Goal: Transaction & Acquisition: Purchase product/service

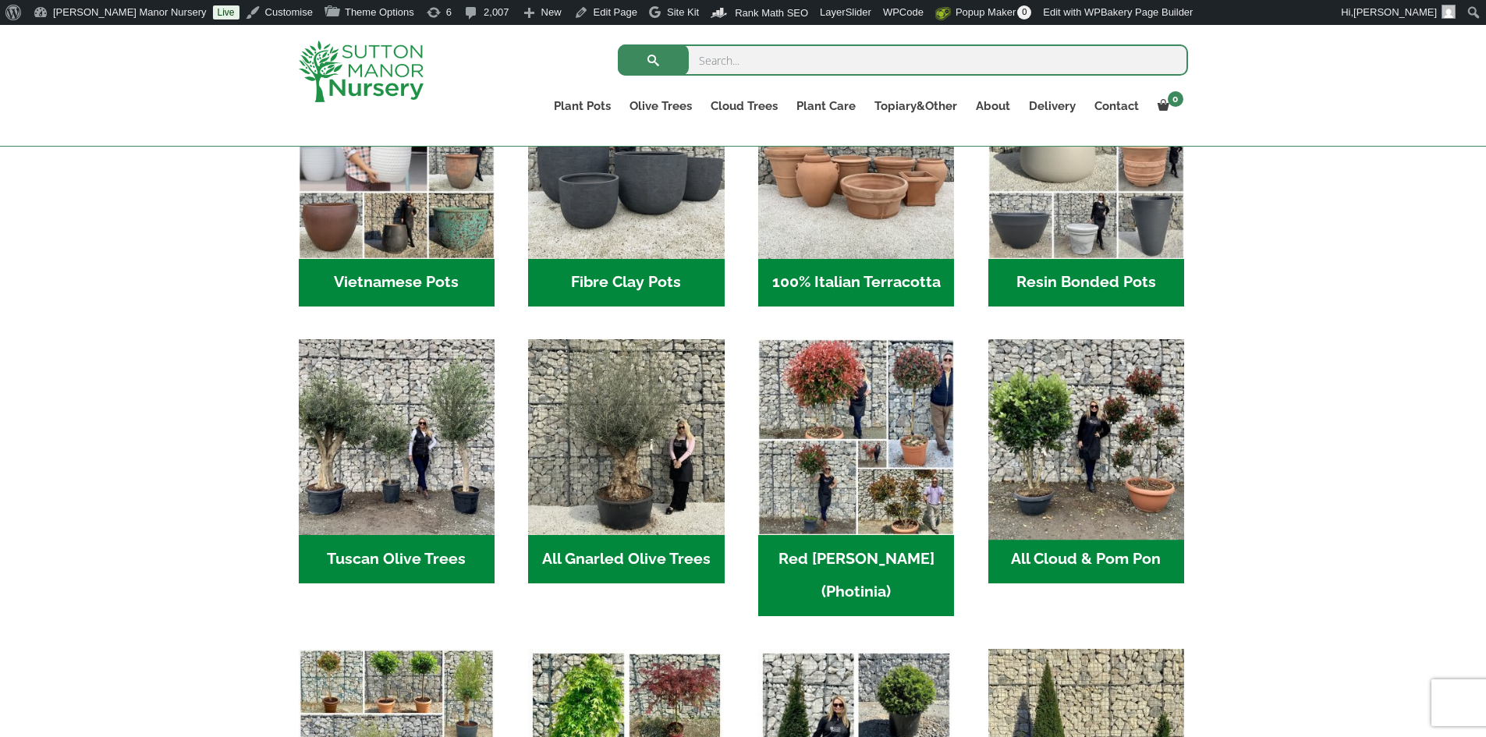
scroll to position [624, 0]
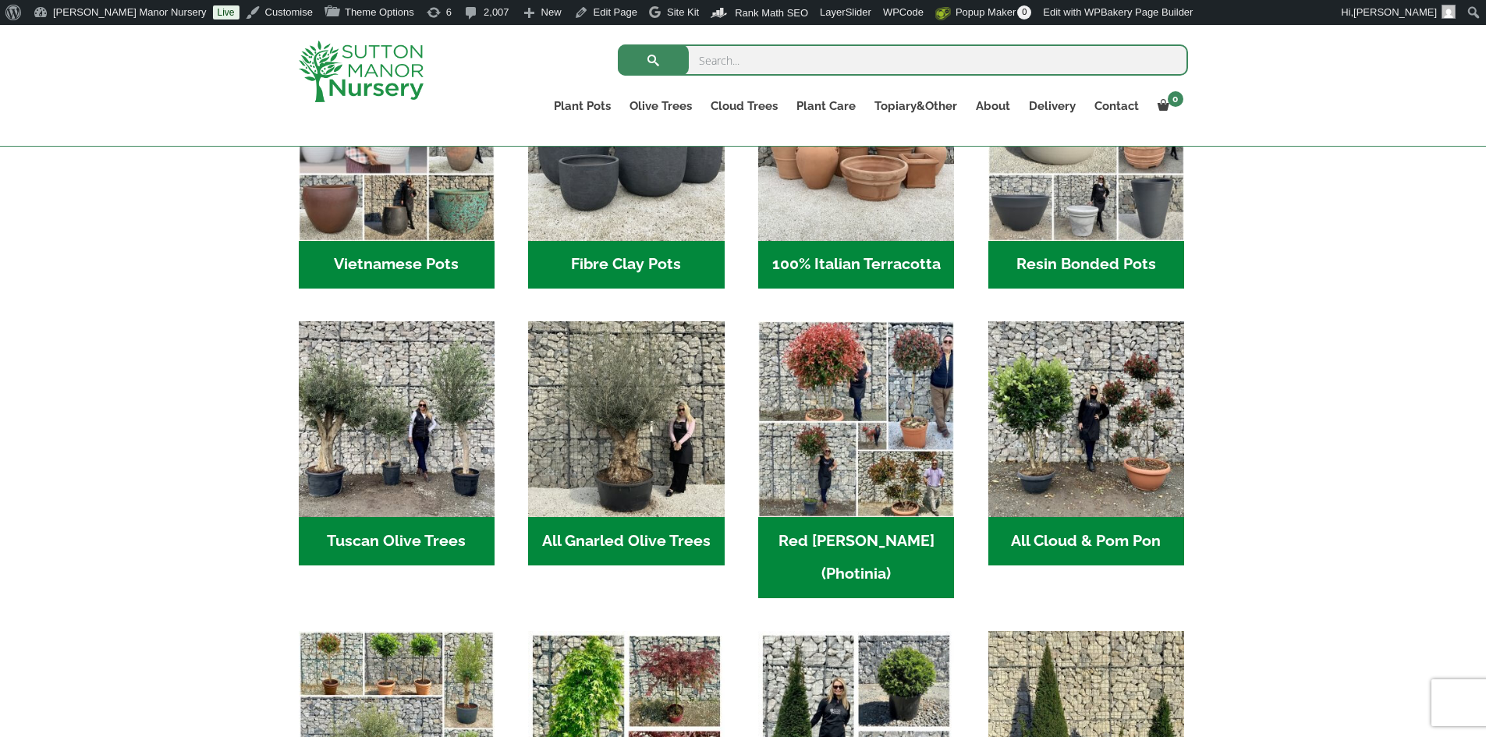
click at [1066, 250] on h2 "Resin Bonded Pots (211)" at bounding box center [1087, 265] width 196 height 48
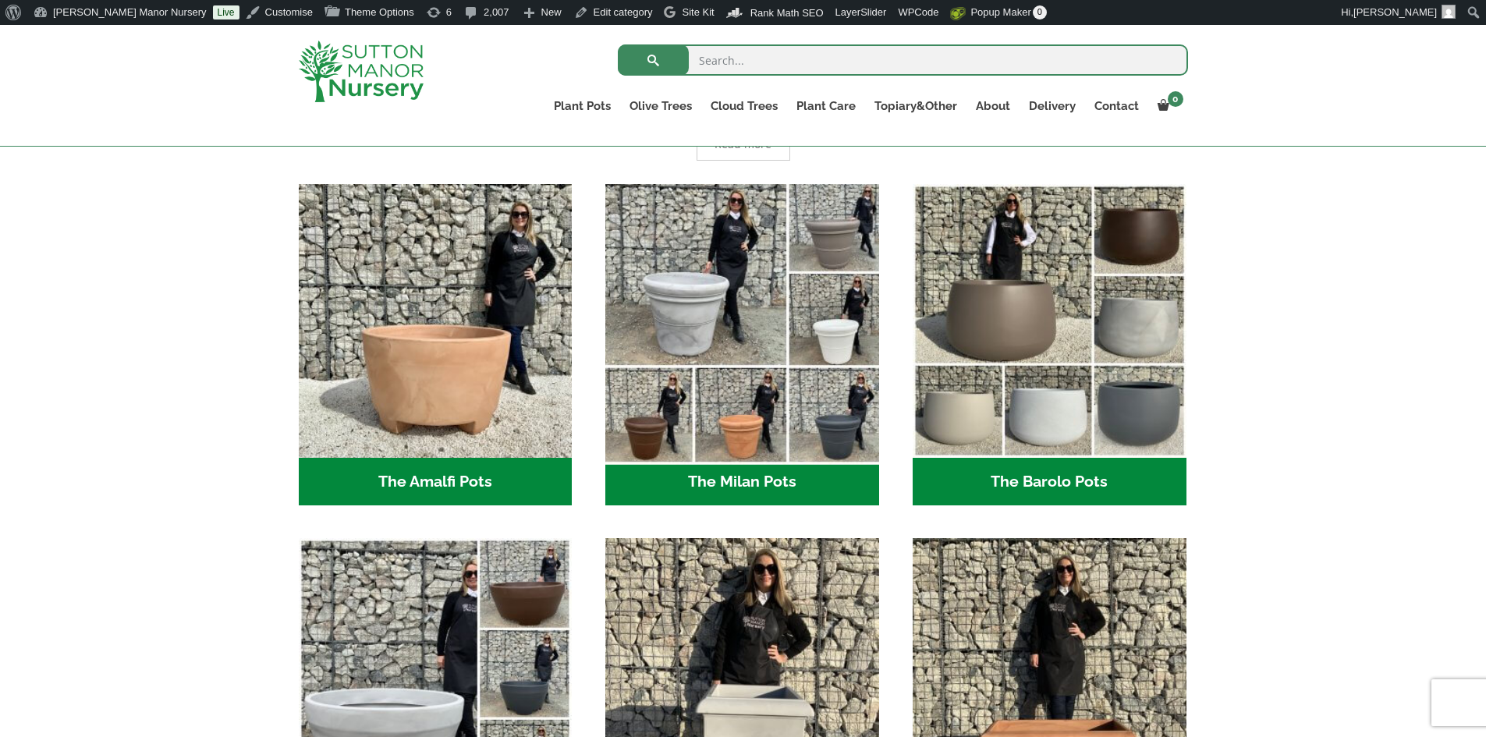
scroll to position [468, 0]
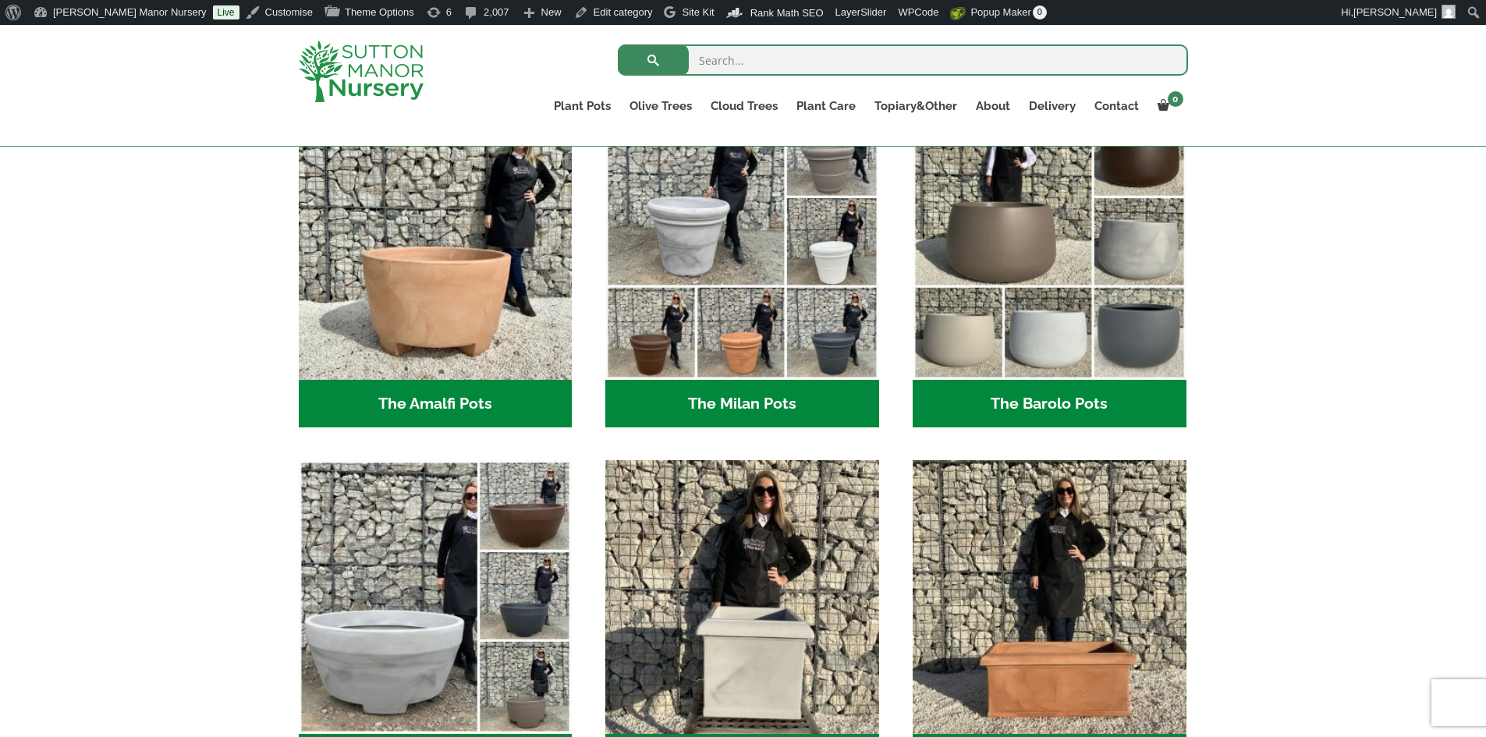
click at [723, 411] on h2 "The Milan Pots (35)" at bounding box center [742, 404] width 274 height 48
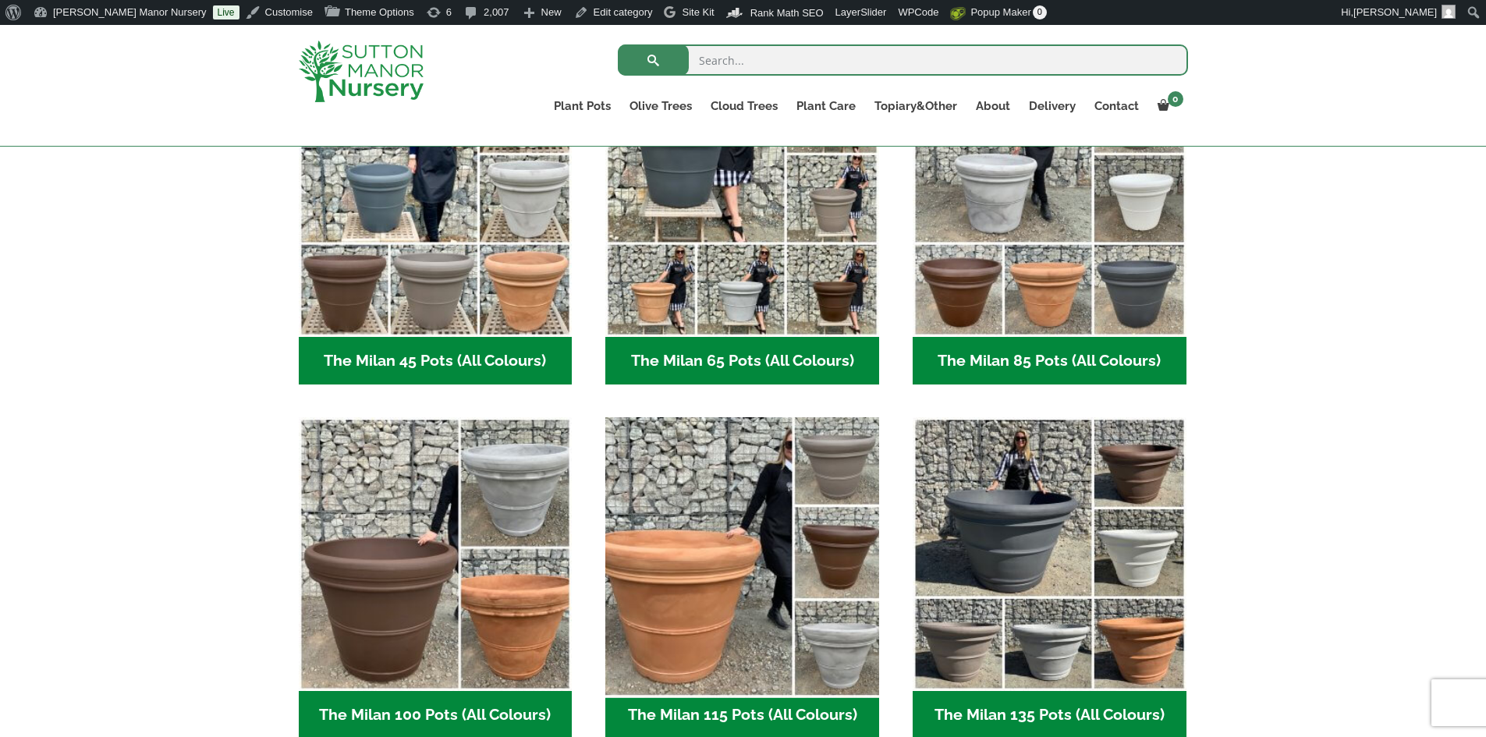
scroll to position [624, 0]
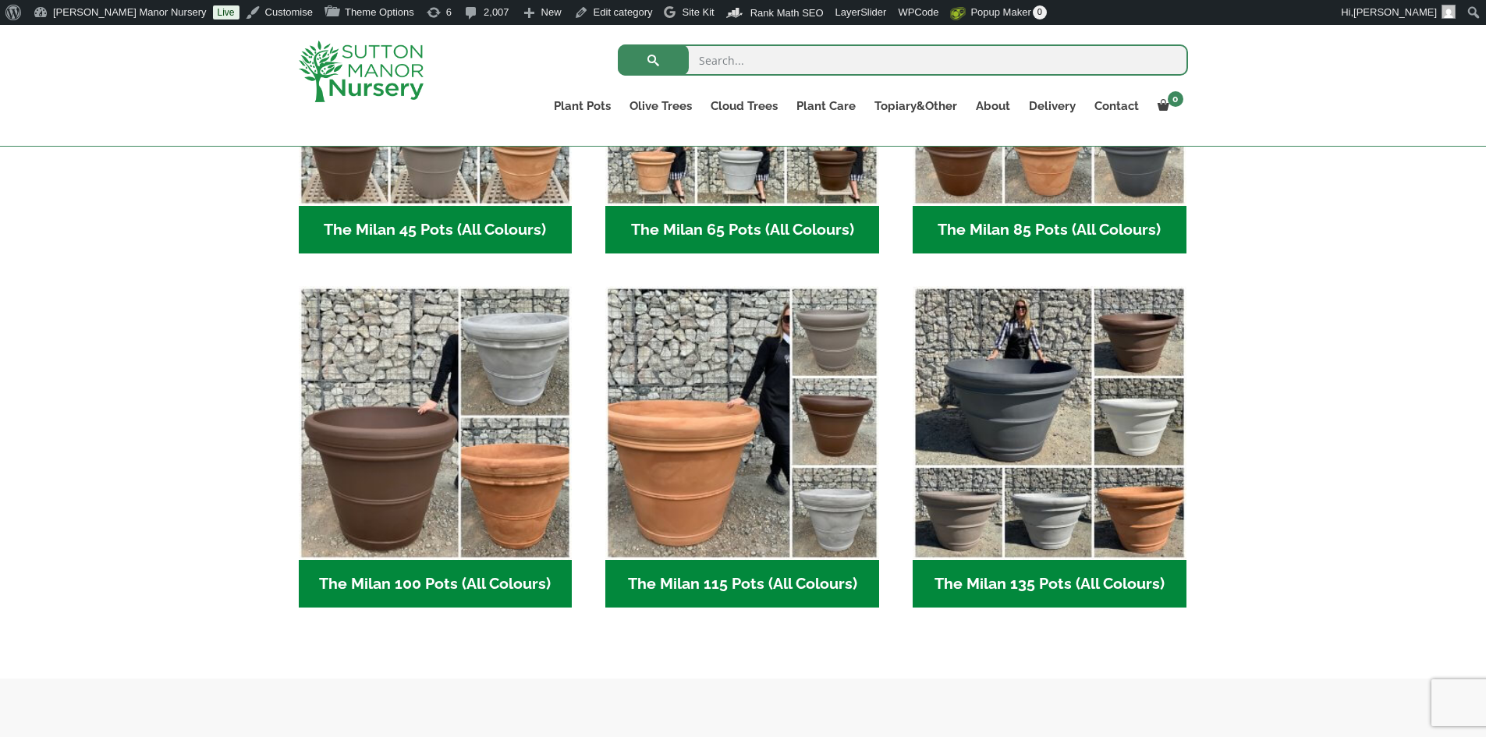
click at [764, 236] on h2 "The Milan 65 Pots (All Colours) (6)" at bounding box center [742, 230] width 274 height 48
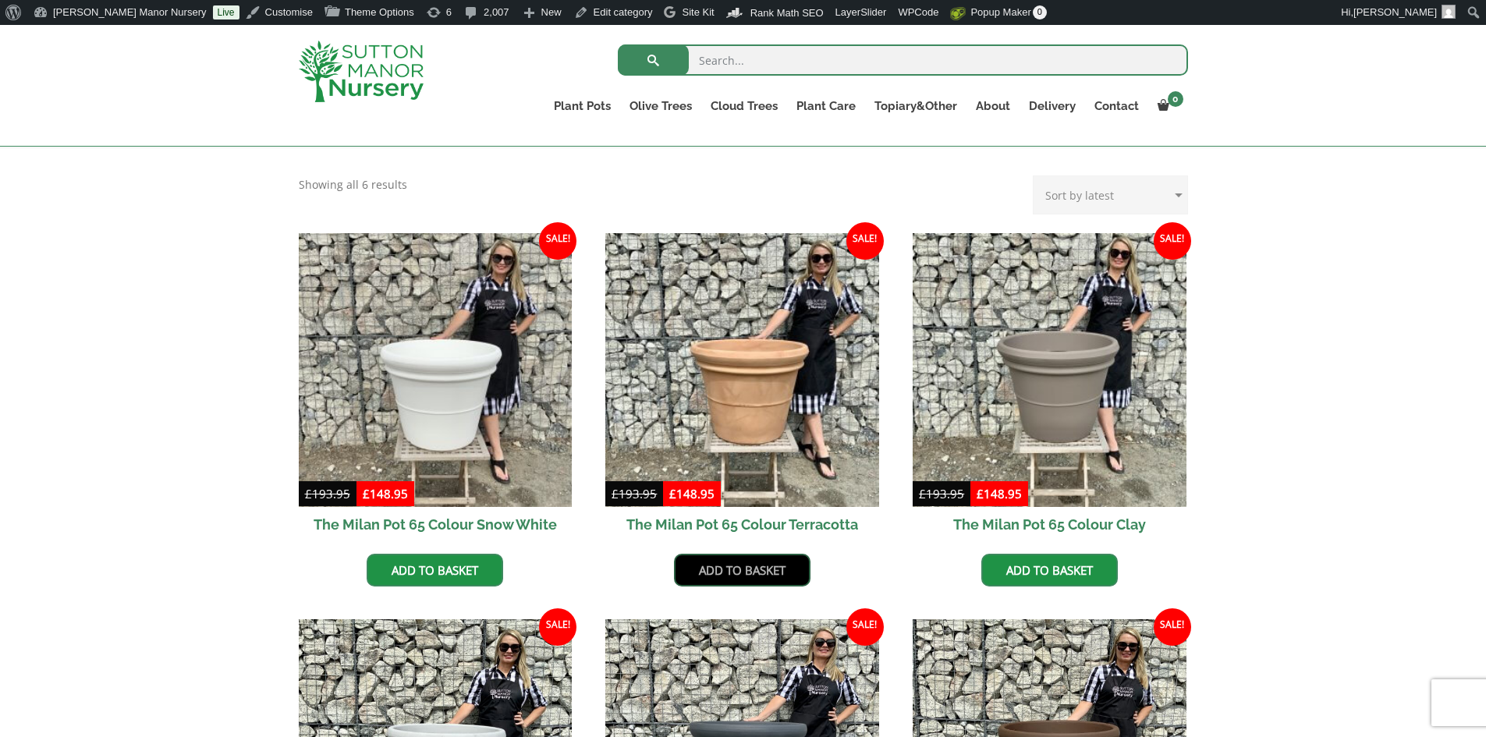
scroll to position [468, 0]
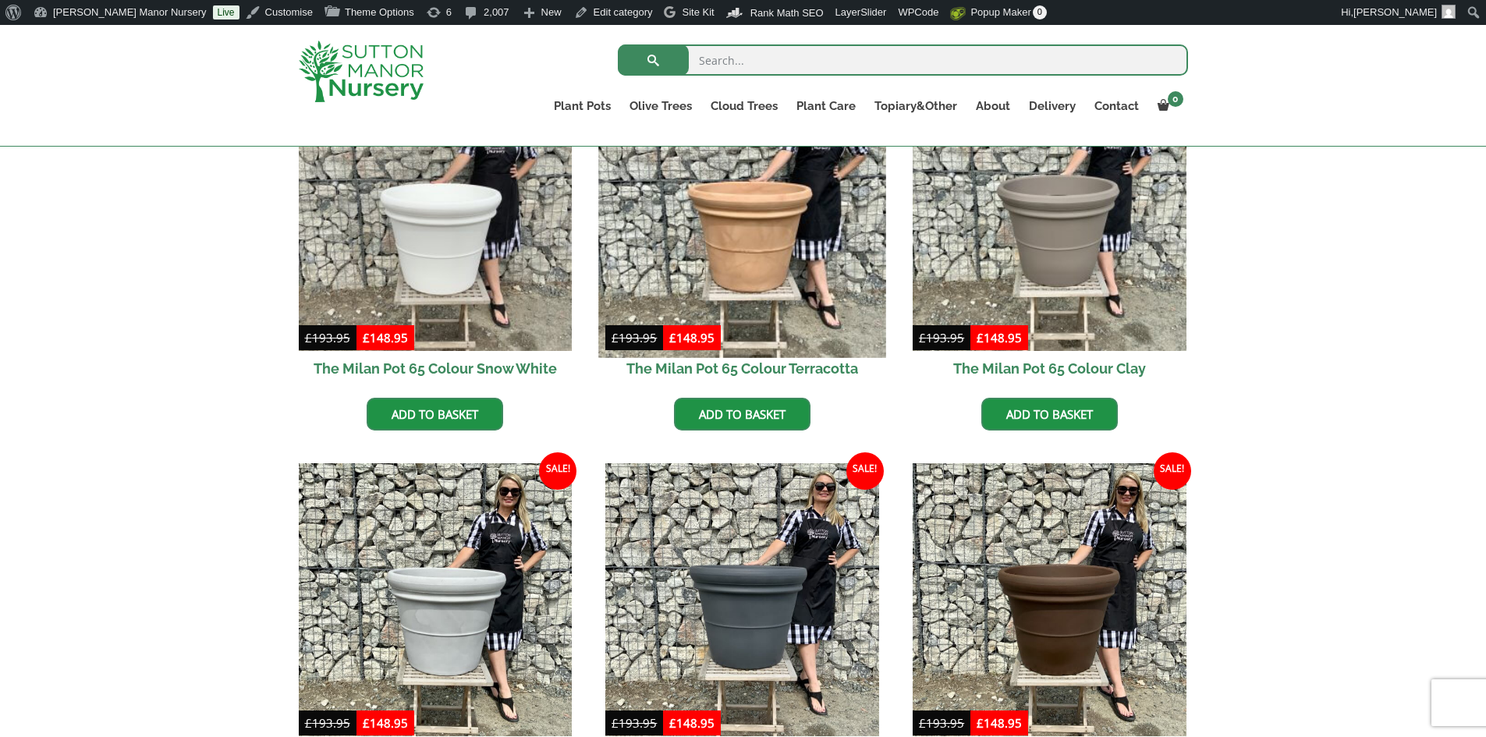
click at [726, 304] on img at bounding box center [742, 213] width 287 height 287
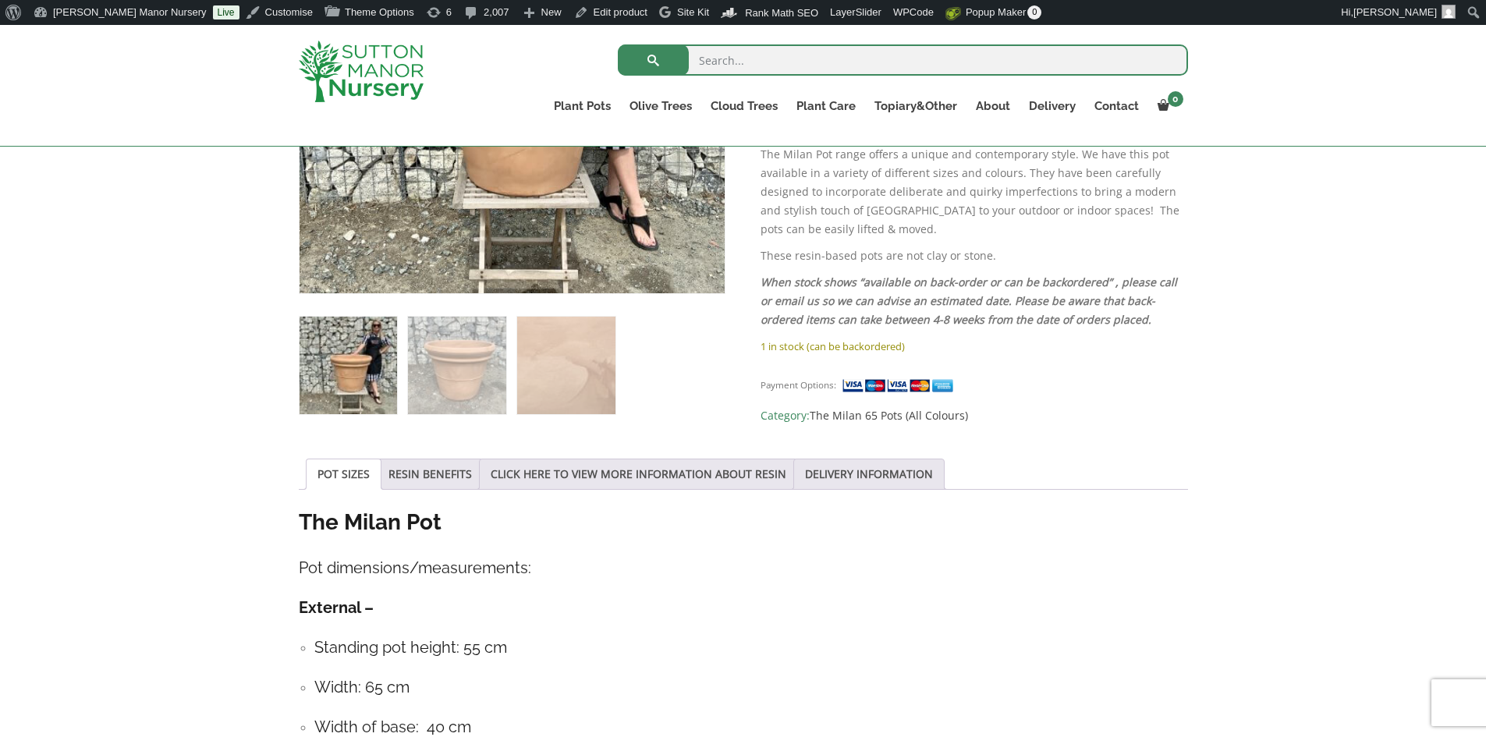
scroll to position [546, 0]
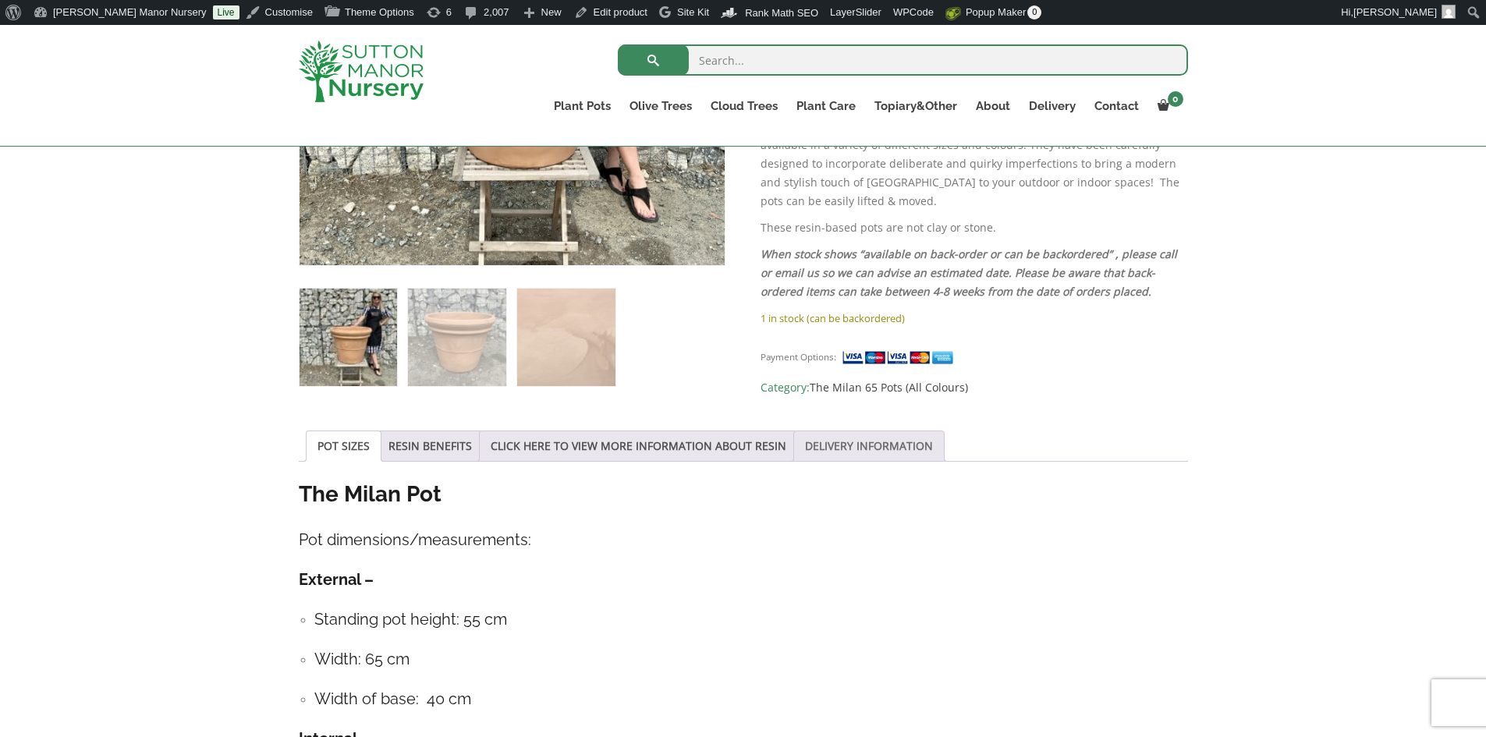
click at [832, 440] on link "DELIVERY INFORMATION" at bounding box center [869, 446] width 128 height 30
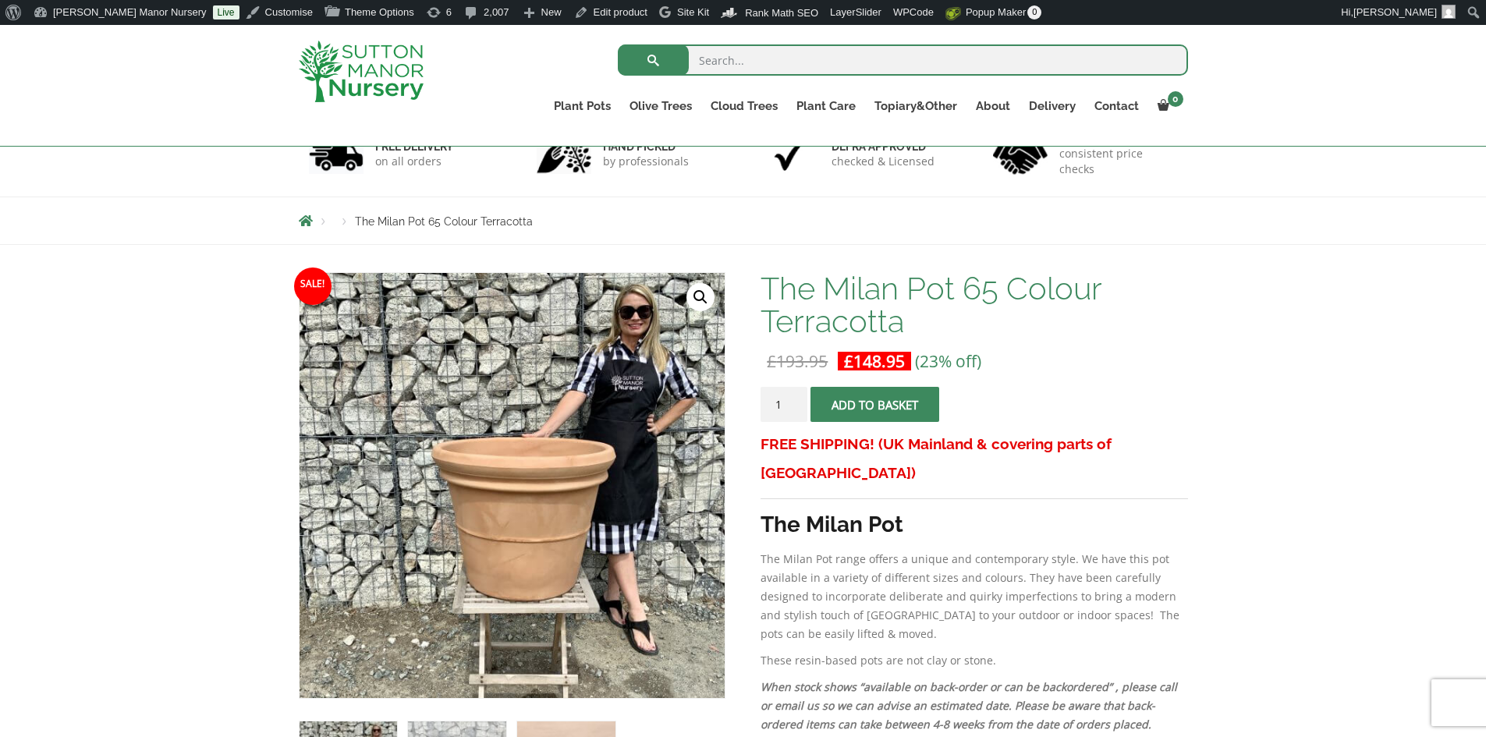
scroll to position [0, 0]
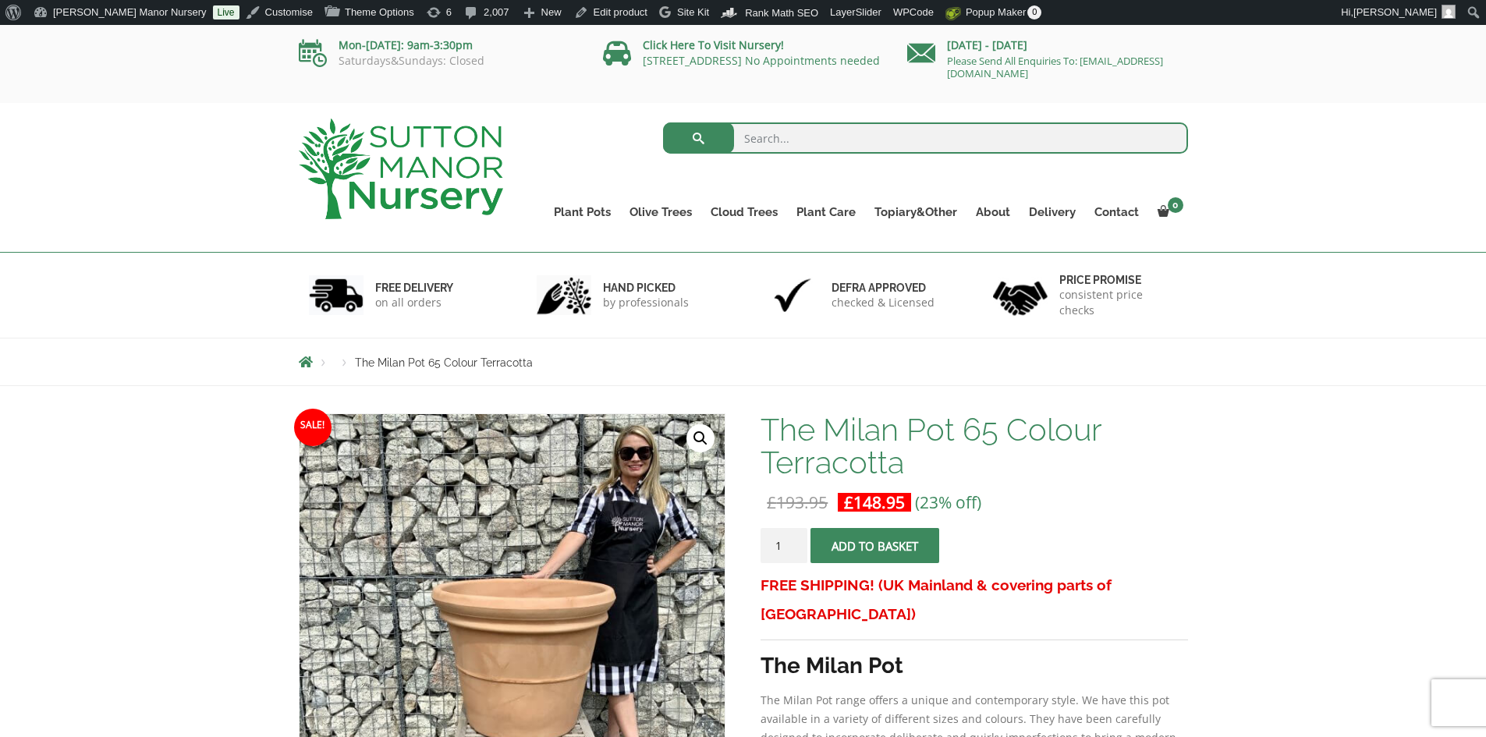
click at [462, 176] on img at bounding box center [401, 169] width 204 height 101
